Goal: Information Seeking & Learning: Learn about a topic

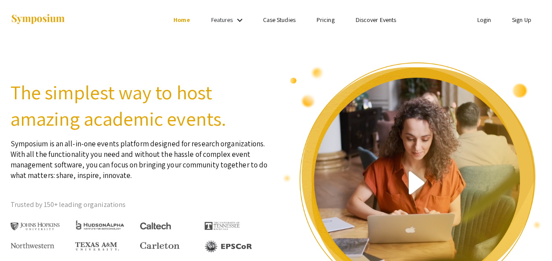
click at [245, 123] on h2 "The simplest way to host amazing academic events." at bounding box center [140, 105] width 259 height 53
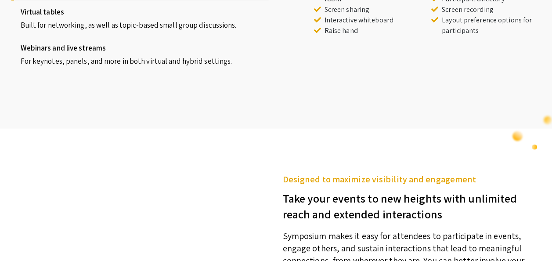
scroll to position [949, 0]
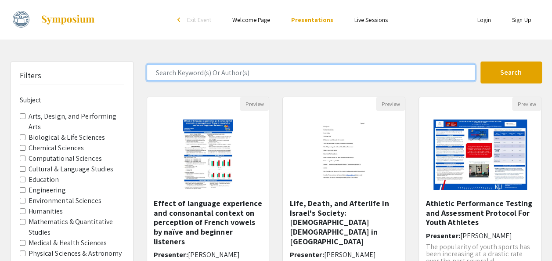
click at [253, 65] on input "Search Keyword(s) Or Author(s)" at bounding box center [311, 72] width 329 height 17
click at [480, 61] on button "Search" at bounding box center [510, 72] width 61 height 22
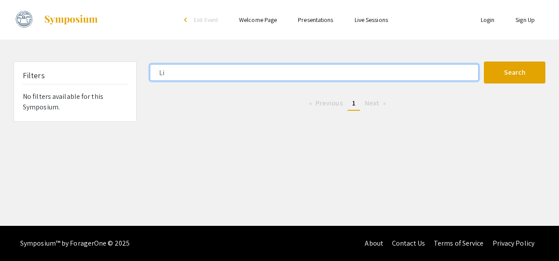
type input "L"
click at [484, 61] on button "Search" at bounding box center [514, 72] width 61 height 22
type input "W"
type input "tart cherry"
click at [484, 61] on button "Search" at bounding box center [514, 72] width 61 height 22
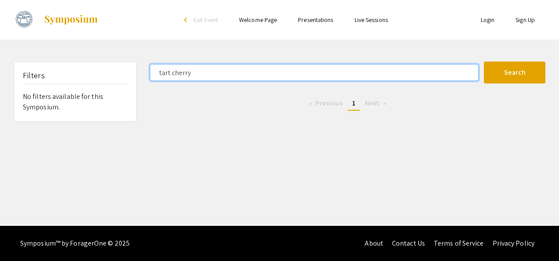
drag, startPoint x: 292, startPoint y: 72, endPoint x: 134, endPoint y: 67, distance: 157.8
click at [134, 67] on div "Filters No filters available for this Symposium. tart cherry Search 0 Results f…" at bounding box center [279, 91] width 545 height 60
click at [484, 61] on button "Search" at bounding box center [514, 72] width 61 height 22
type input "g"
click at [484, 61] on button "Search" at bounding box center [514, 72] width 61 height 22
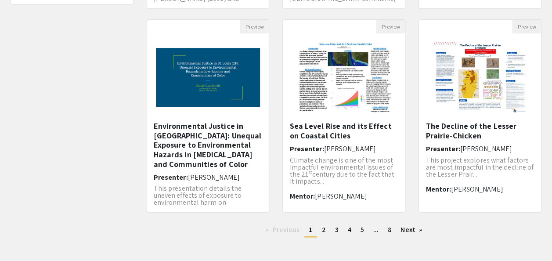
scroll to position [299, 0]
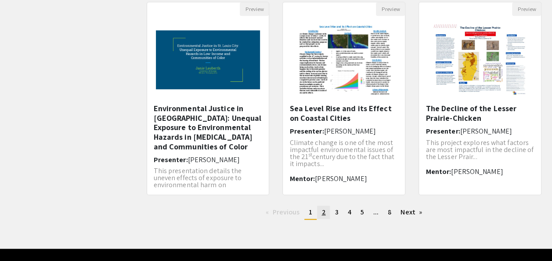
click at [326, 211] on link "page 2" at bounding box center [323, 212] width 13 height 13
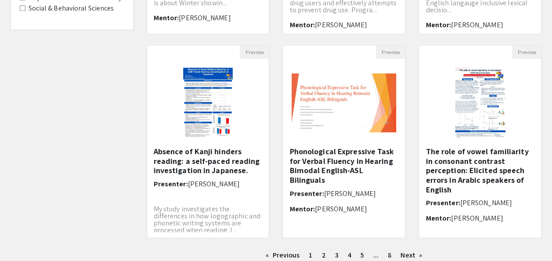
scroll to position [299, 0]
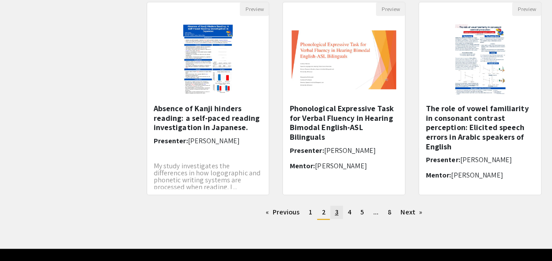
click at [333, 211] on link "page 3" at bounding box center [336, 212] width 12 height 13
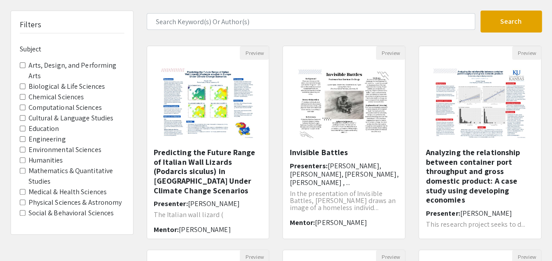
scroll to position [70, 0]
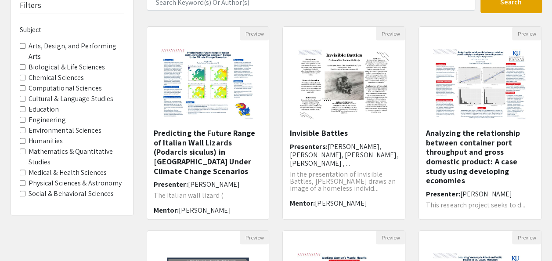
click at [44, 119] on label "Engineering" at bounding box center [47, 120] width 37 height 11
click at [25, 119] on input "Engineering" at bounding box center [23, 120] width 6 height 6
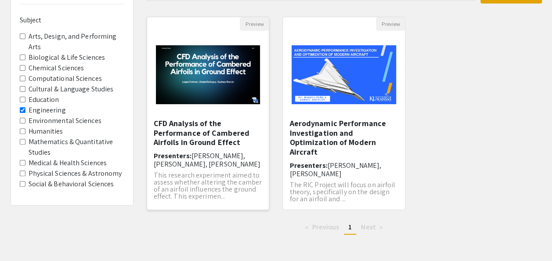
scroll to position [88, 0]
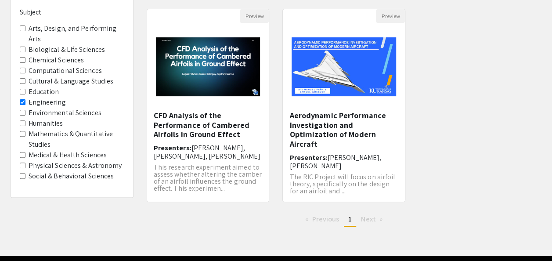
click at [20, 101] on input "Engineering" at bounding box center [23, 102] width 6 height 6
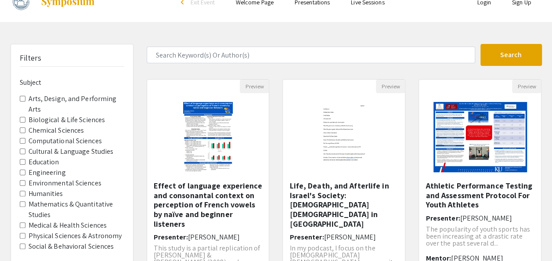
scroll to position [70, 0]
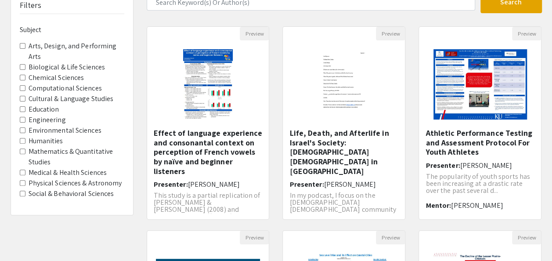
click at [20, 77] on Sciences "Chemical Sciences" at bounding box center [23, 78] width 6 height 6
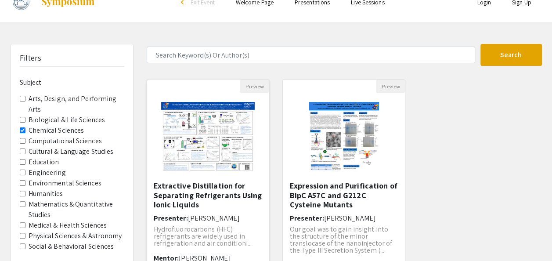
scroll to position [53, 0]
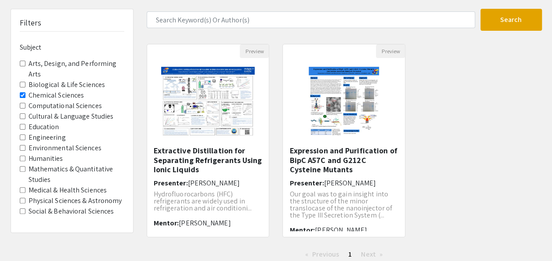
click at [22, 82] on Sciences "Biological & Life Sciences" at bounding box center [23, 85] width 6 height 6
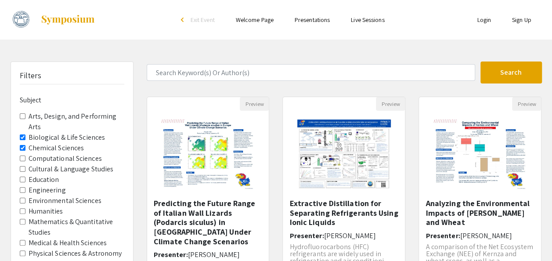
click at [21, 148] on Sciences "Chemical Sciences" at bounding box center [23, 148] width 6 height 6
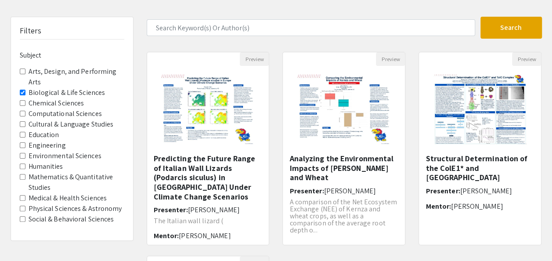
scroll to position [35, 0]
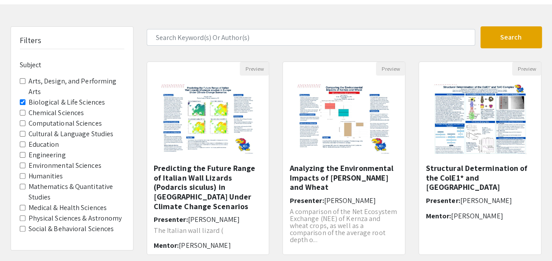
click at [59, 206] on label "Medical & Health Sciences" at bounding box center [68, 207] width 79 height 11
click at [25, 206] on Sciences "Medical & Health Sciences" at bounding box center [23, 208] width 6 height 6
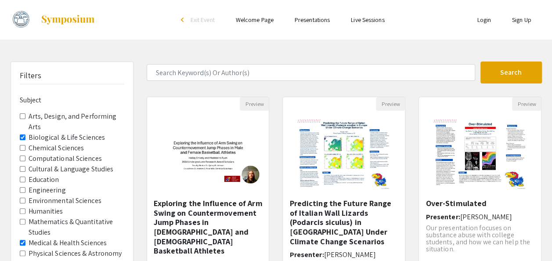
click at [22, 137] on Sciences "Biological & Life Sciences" at bounding box center [23, 137] width 6 height 6
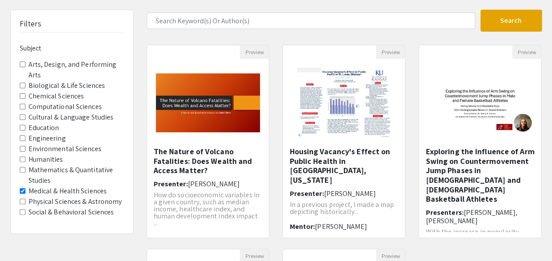
scroll to position [53, 0]
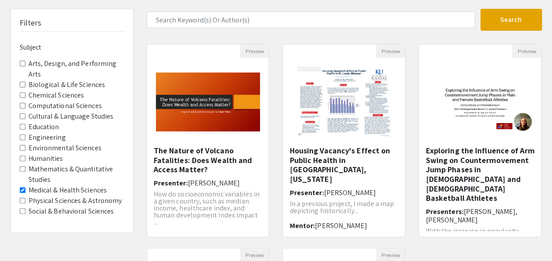
click at [79, 209] on label "Social & Behavioral Sciences" at bounding box center [72, 211] width 86 height 11
click at [25, 209] on Sciences "Social & Behavioral Sciences" at bounding box center [23, 211] width 6 height 6
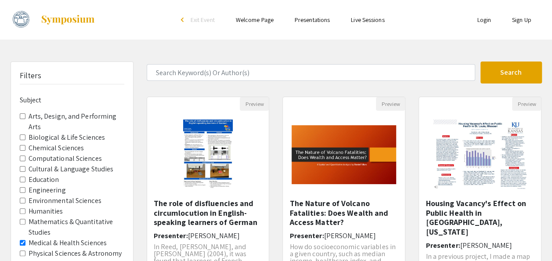
click at [255, 18] on link "Welcome Page" at bounding box center [255, 20] width 38 height 8
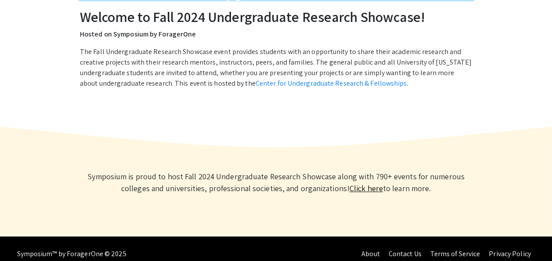
scroll to position [141, 0]
